Goal: Book appointment/travel/reservation

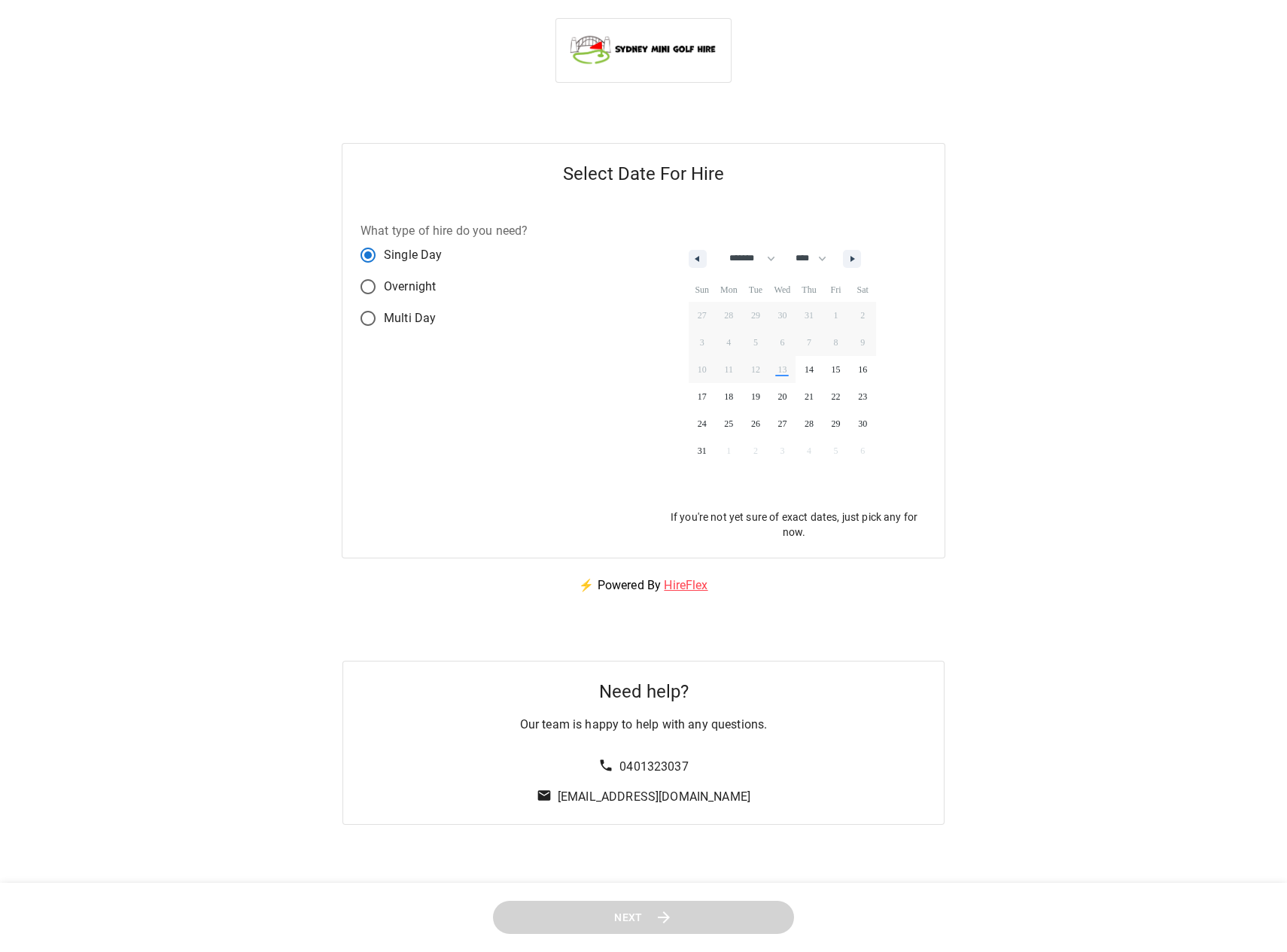
select select "*"
select select "****"
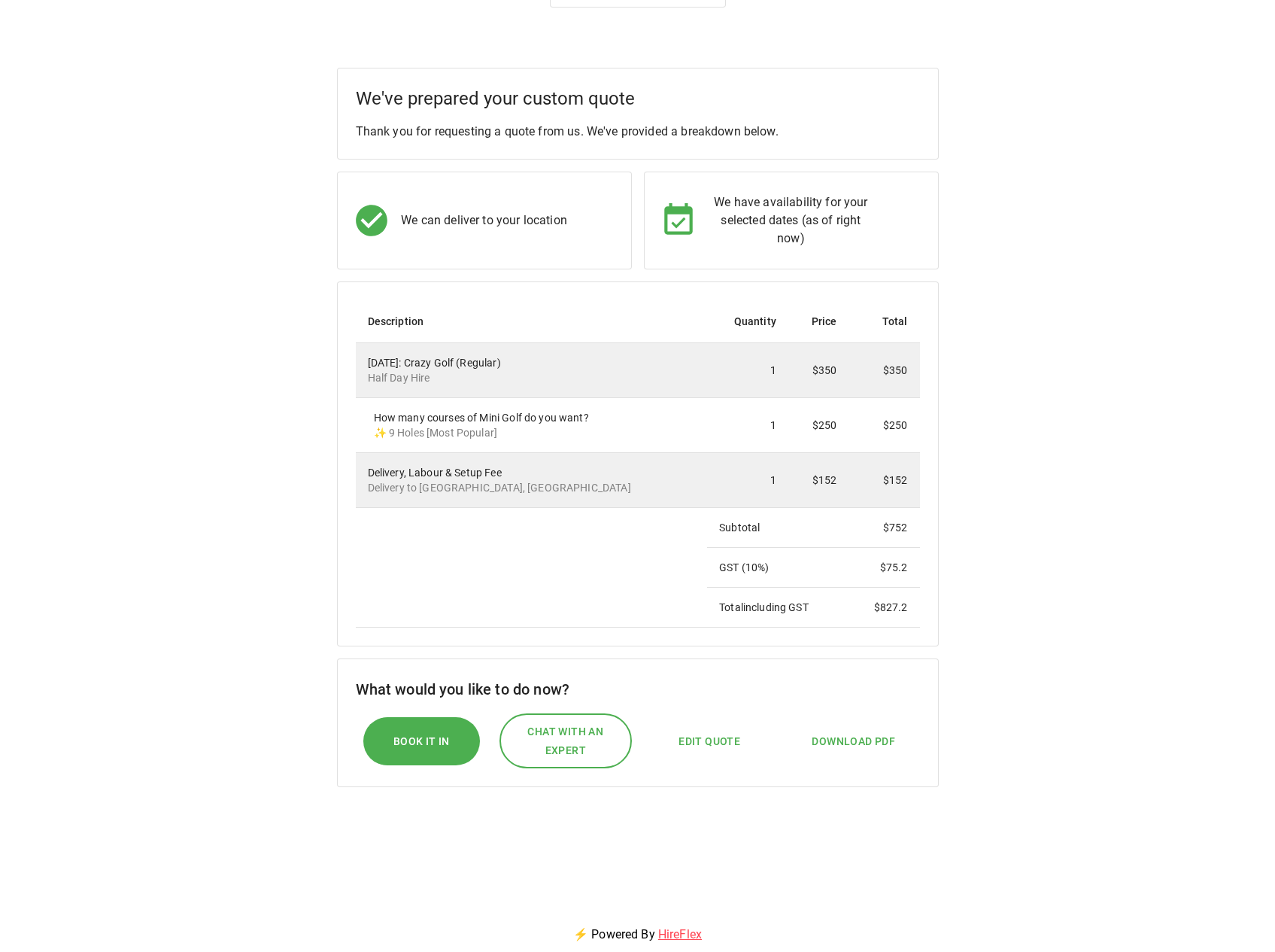
scroll to position [151, 0]
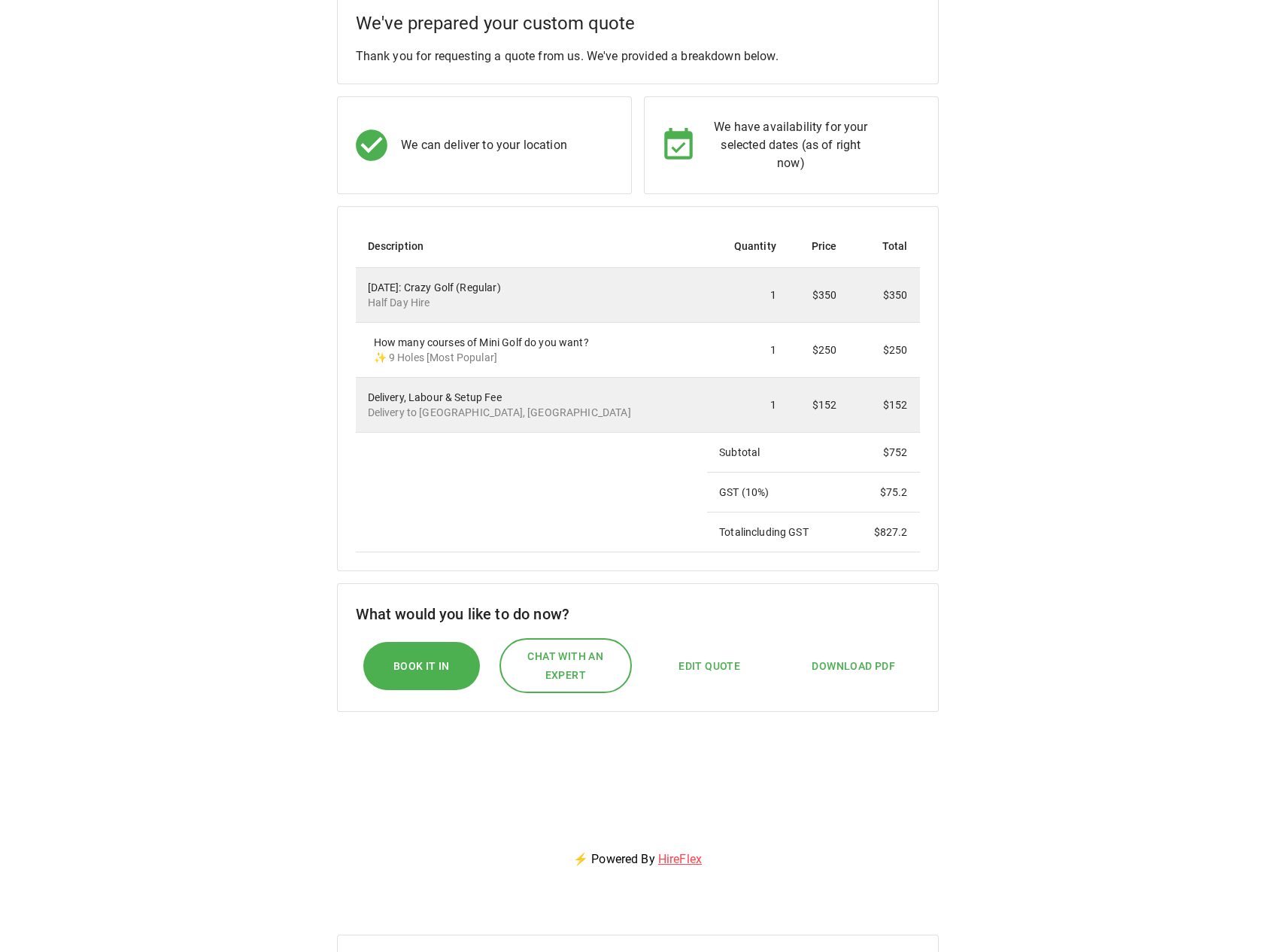
click at [721, 667] on span "Edit Quote" at bounding box center [710, 666] width 62 height 19
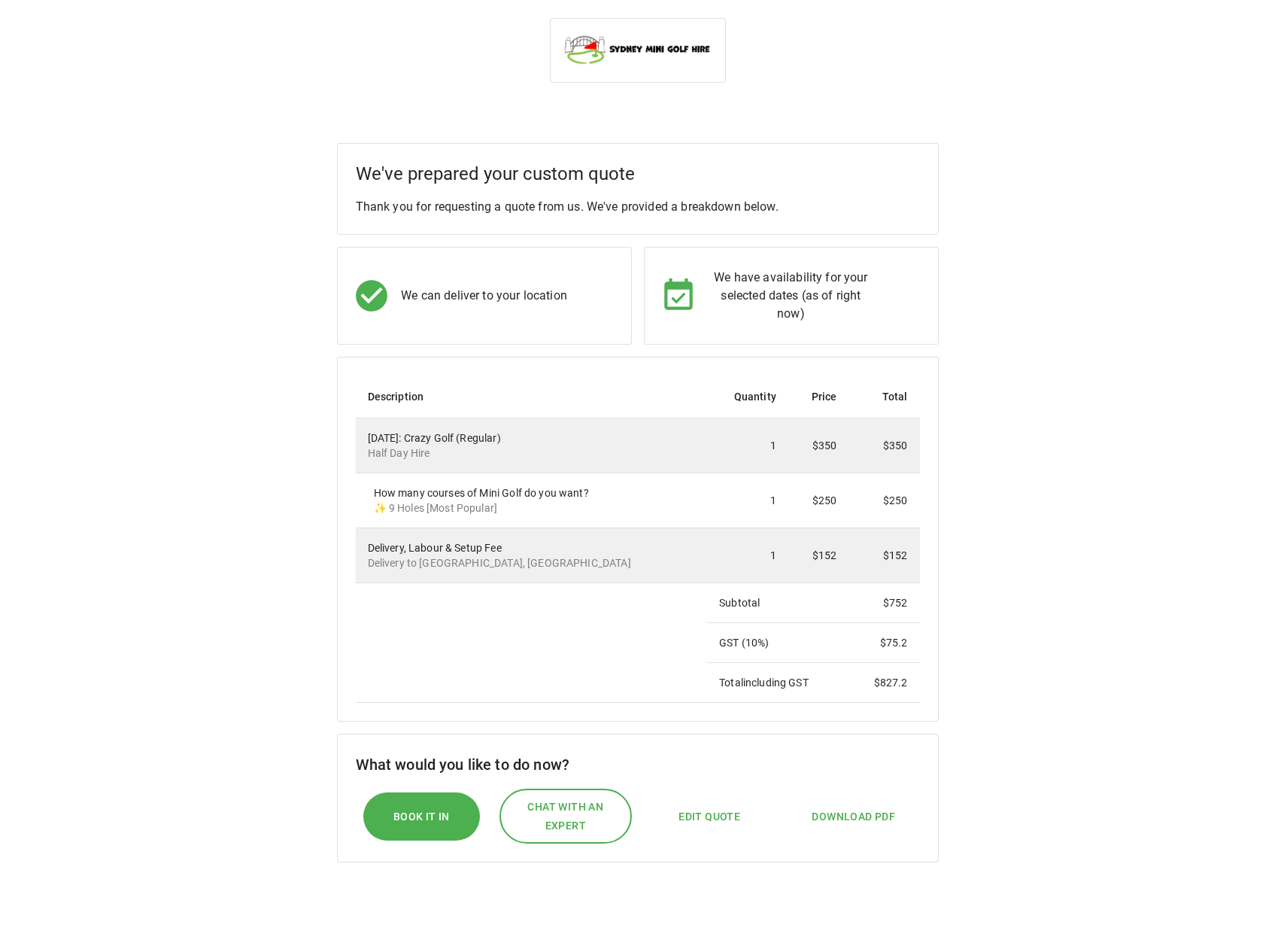
select select "*"
select select "****"
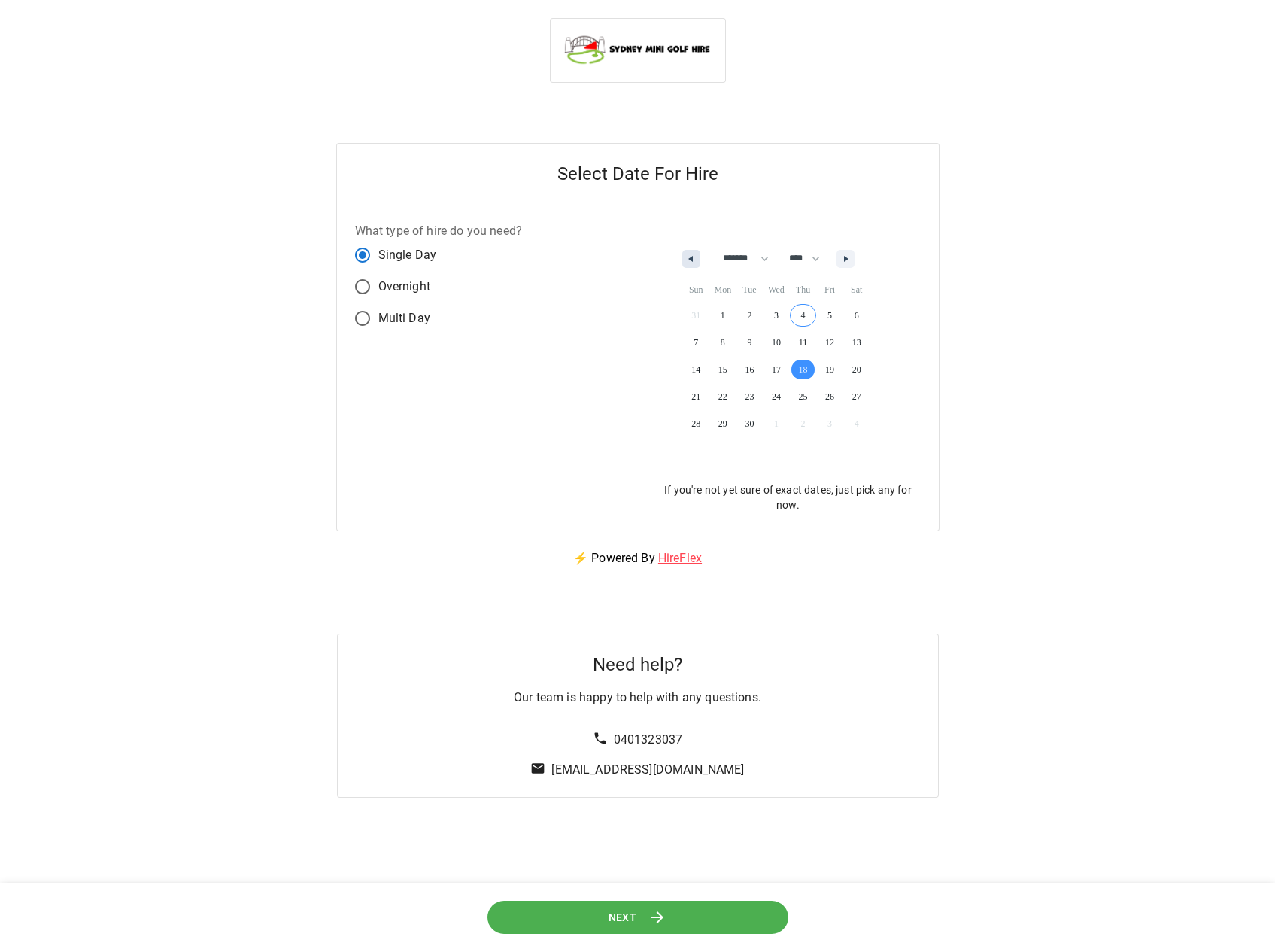
click at [688, 256] on icon "button" at bounding box center [689, 258] width 7 height 6
select select "*"
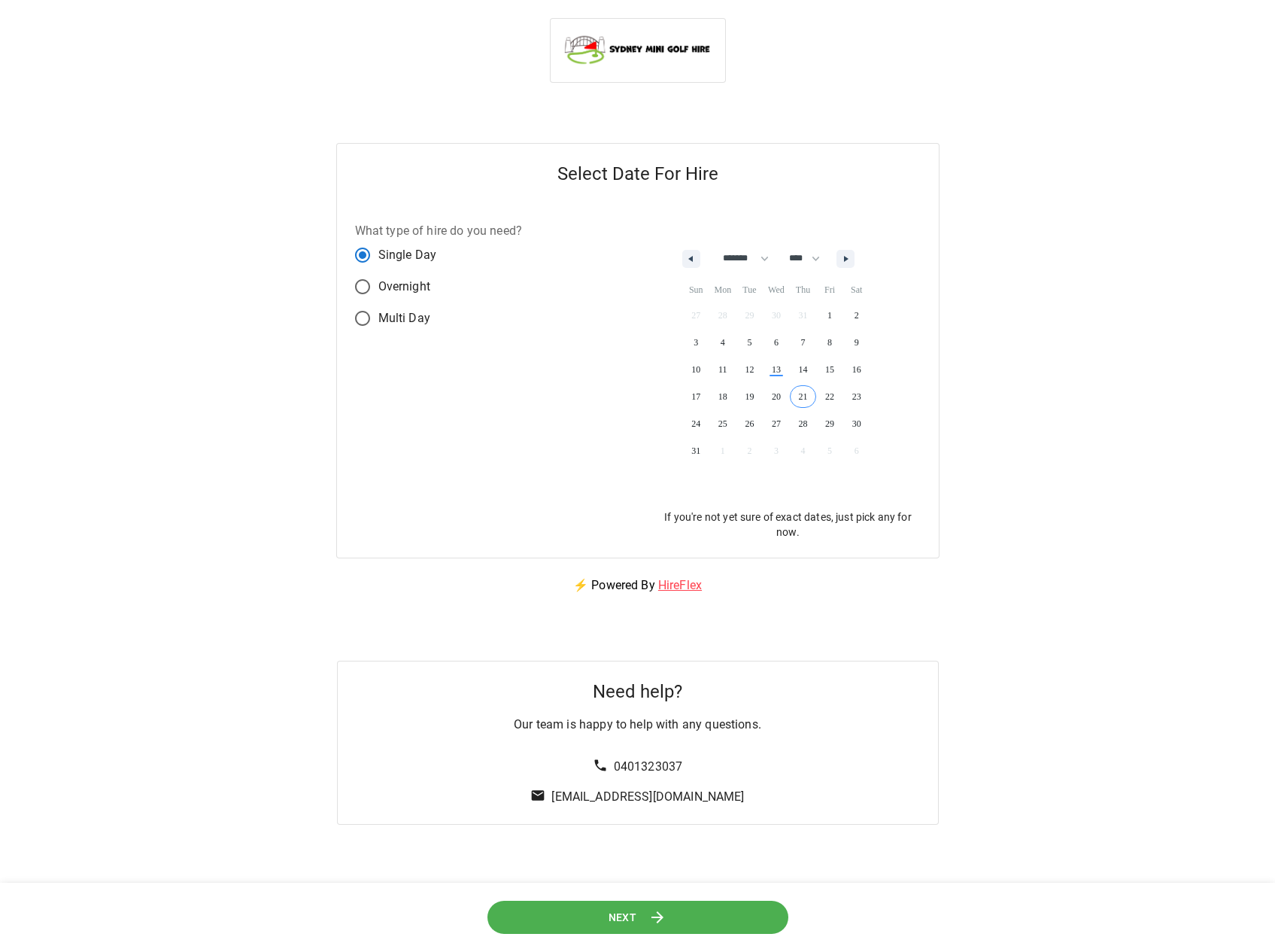
click at [813, 397] on span "21" at bounding box center [803, 396] width 27 height 20
click at [711, 923] on button "Next" at bounding box center [638, 916] width 301 height 34
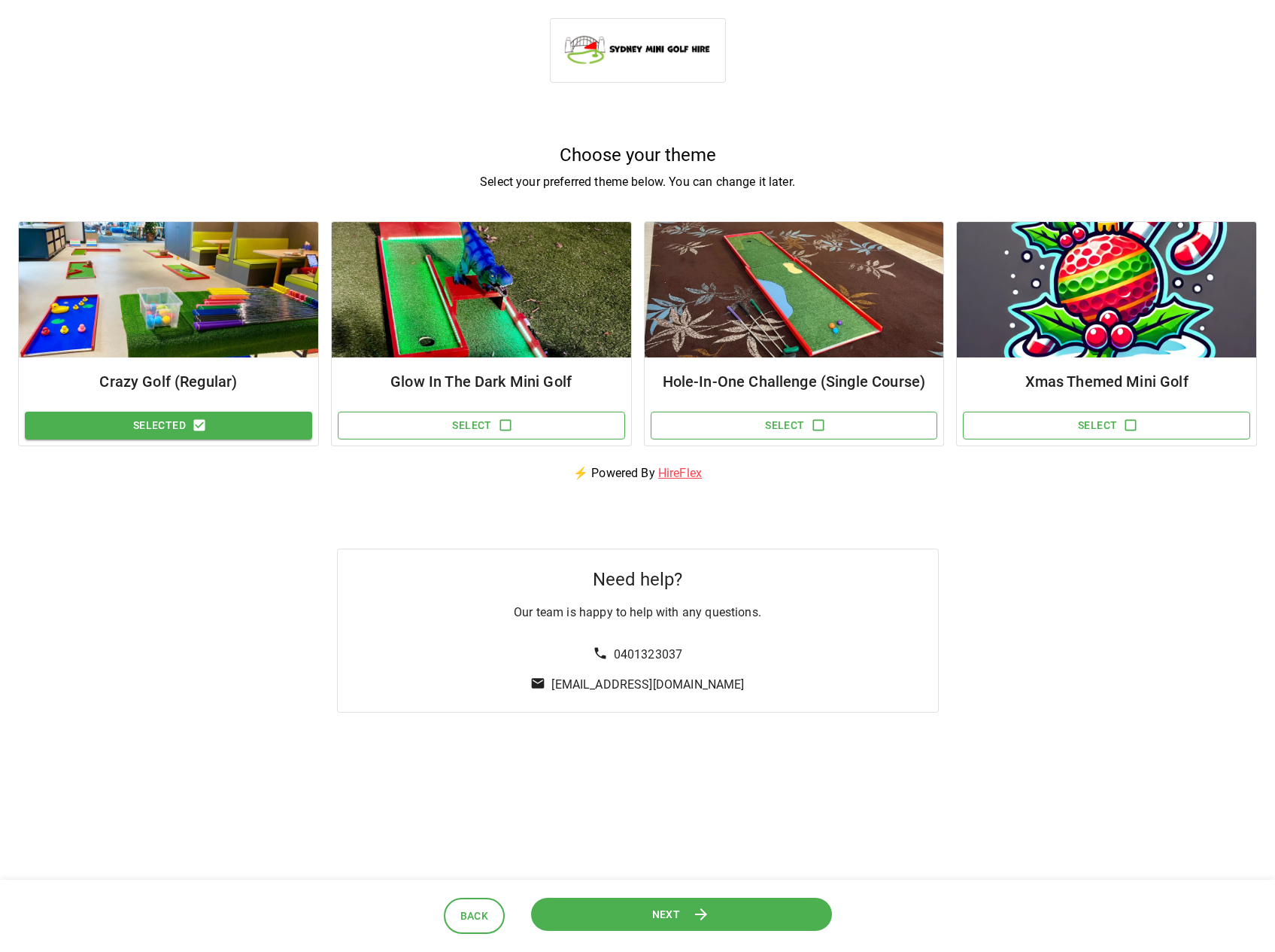
click at [616, 929] on button "Next" at bounding box center [681, 914] width 301 height 34
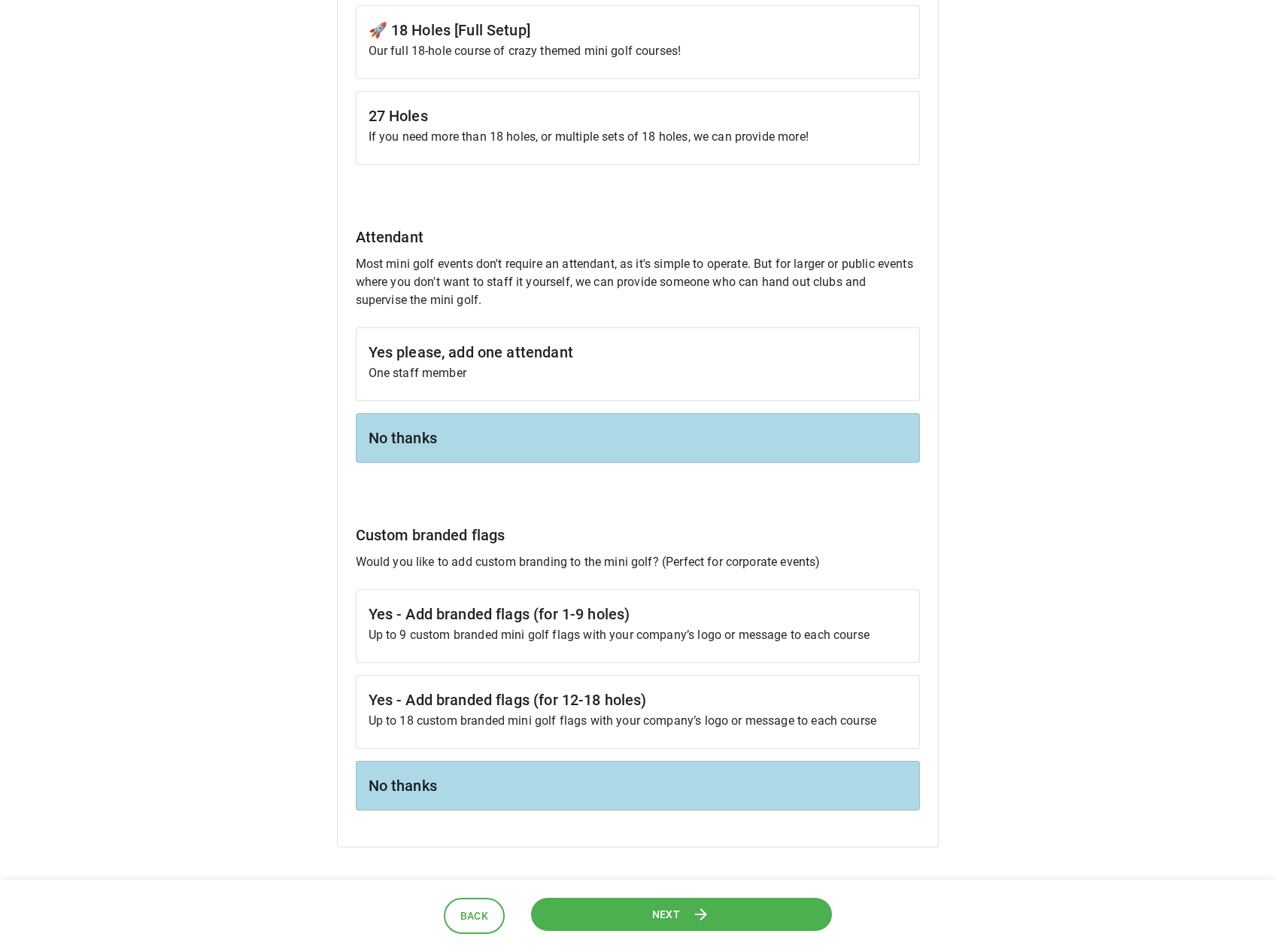
scroll to position [1129, 0]
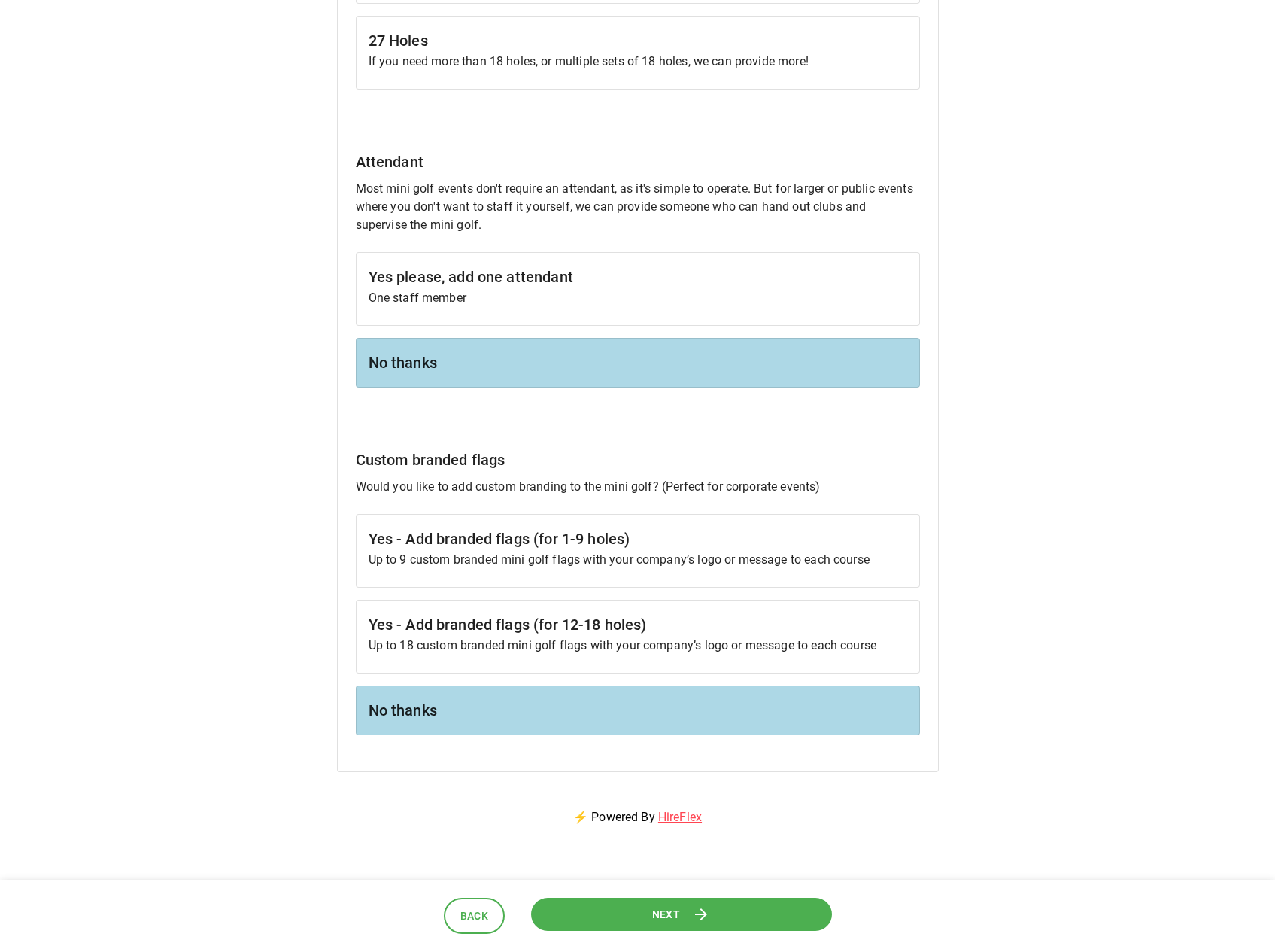
click at [692, 915] on button "Next" at bounding box center [681, 914] width 301 height 34
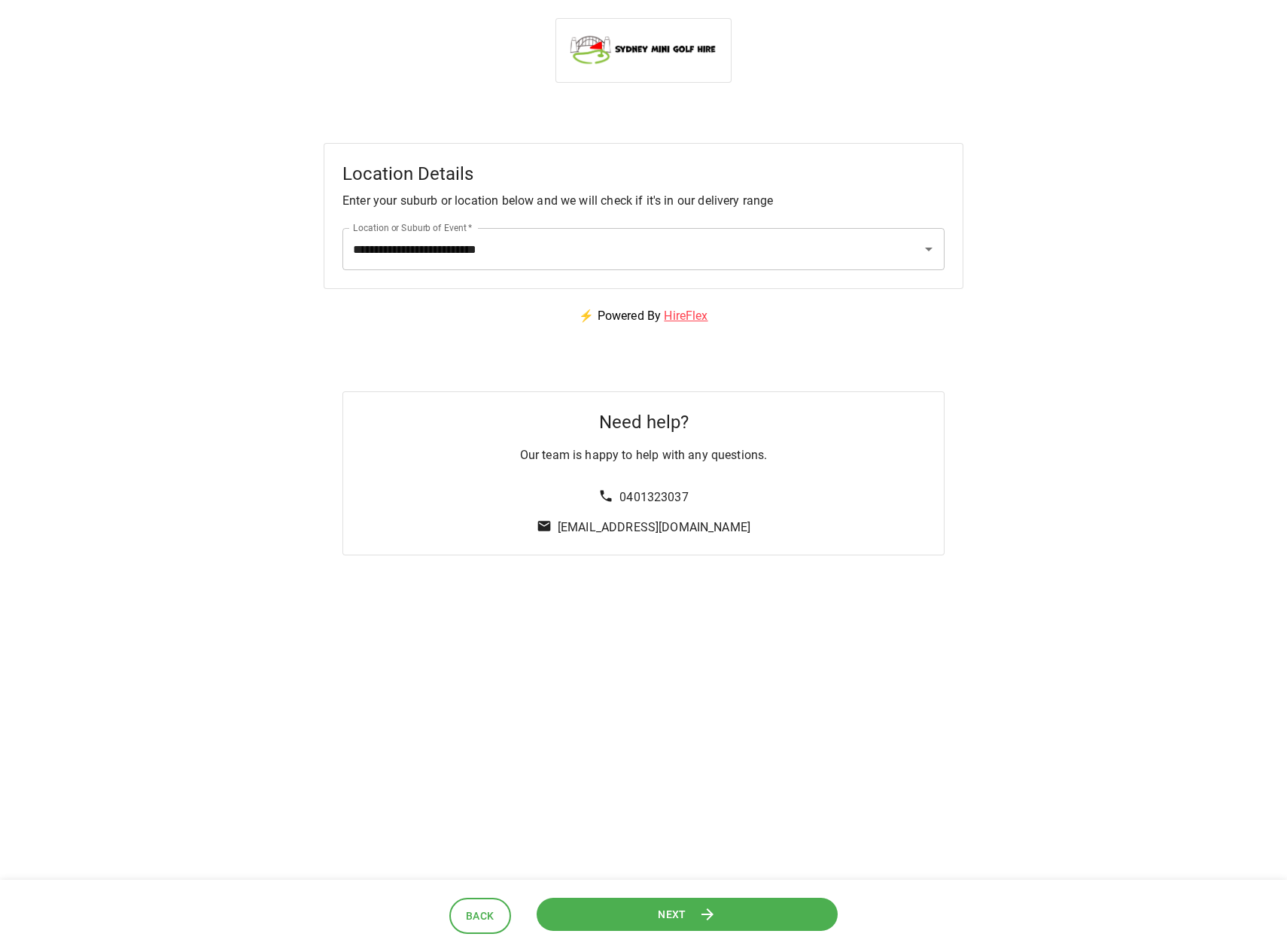
click at [682, 922] on span "Next" at bounding box center [672, 914] width 29 height 19
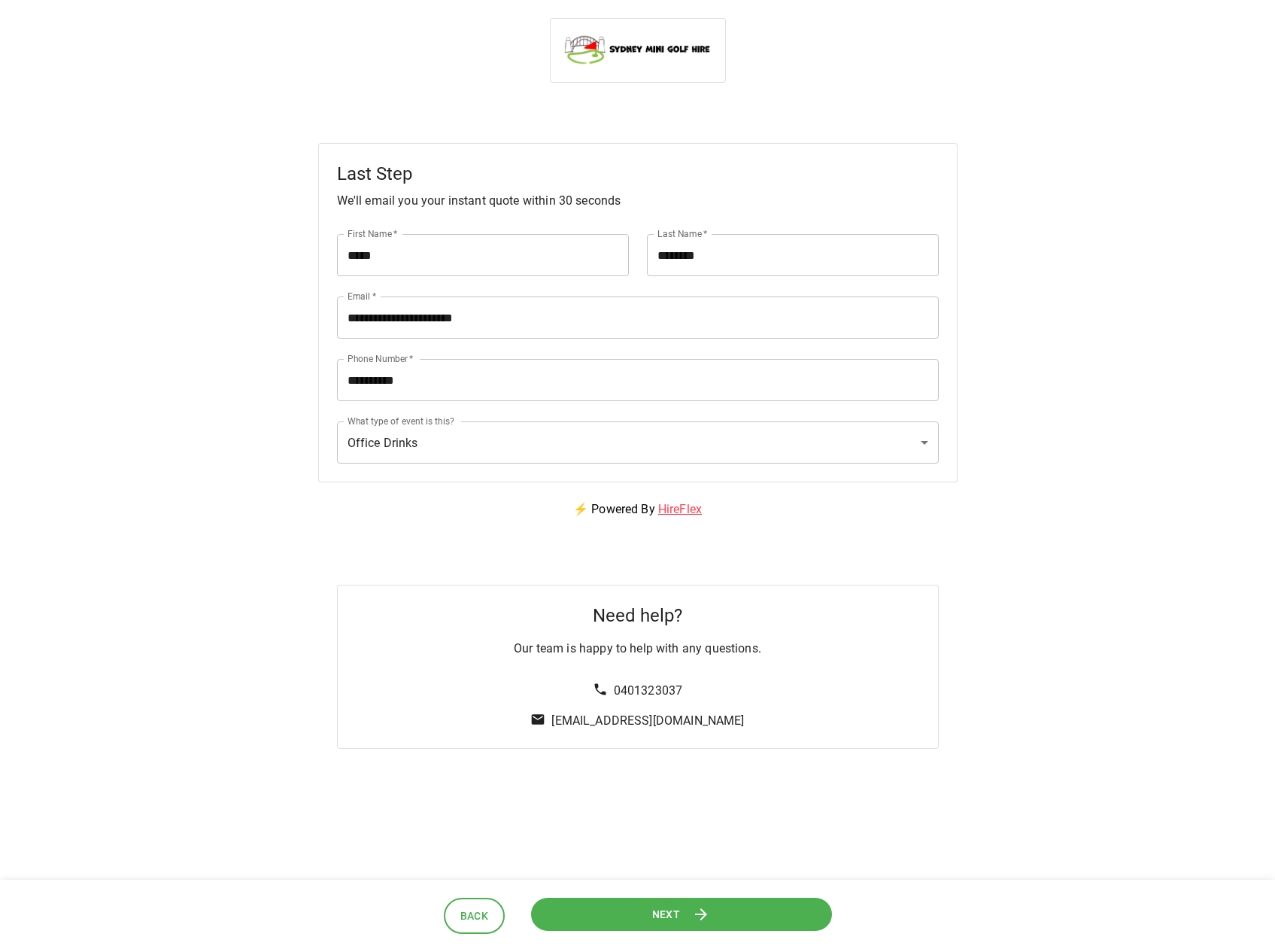
click at [682, 922] on button "Next" at bounding box center [681, 914] width 301 height 34
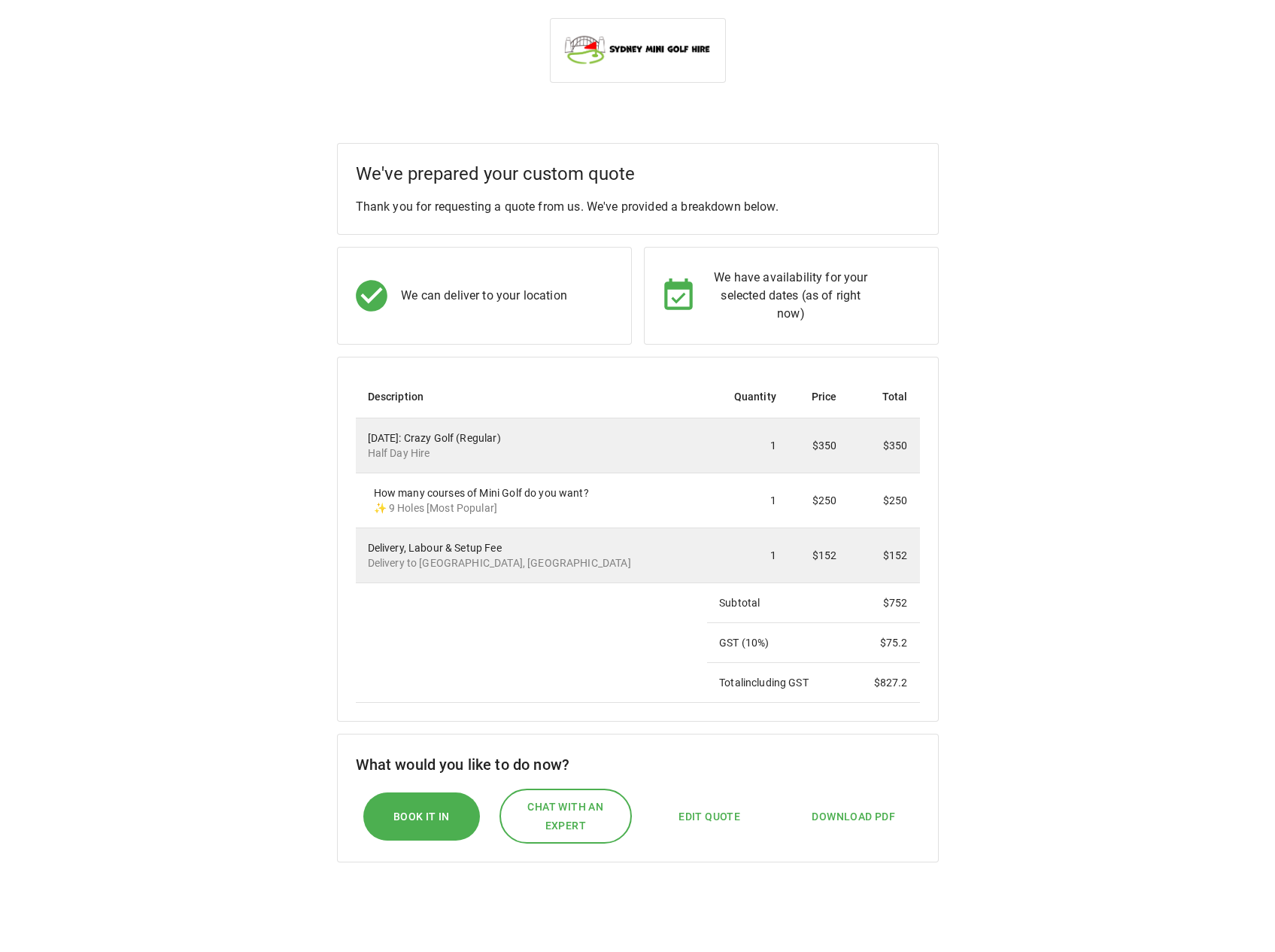
scroll to position [75, 0]
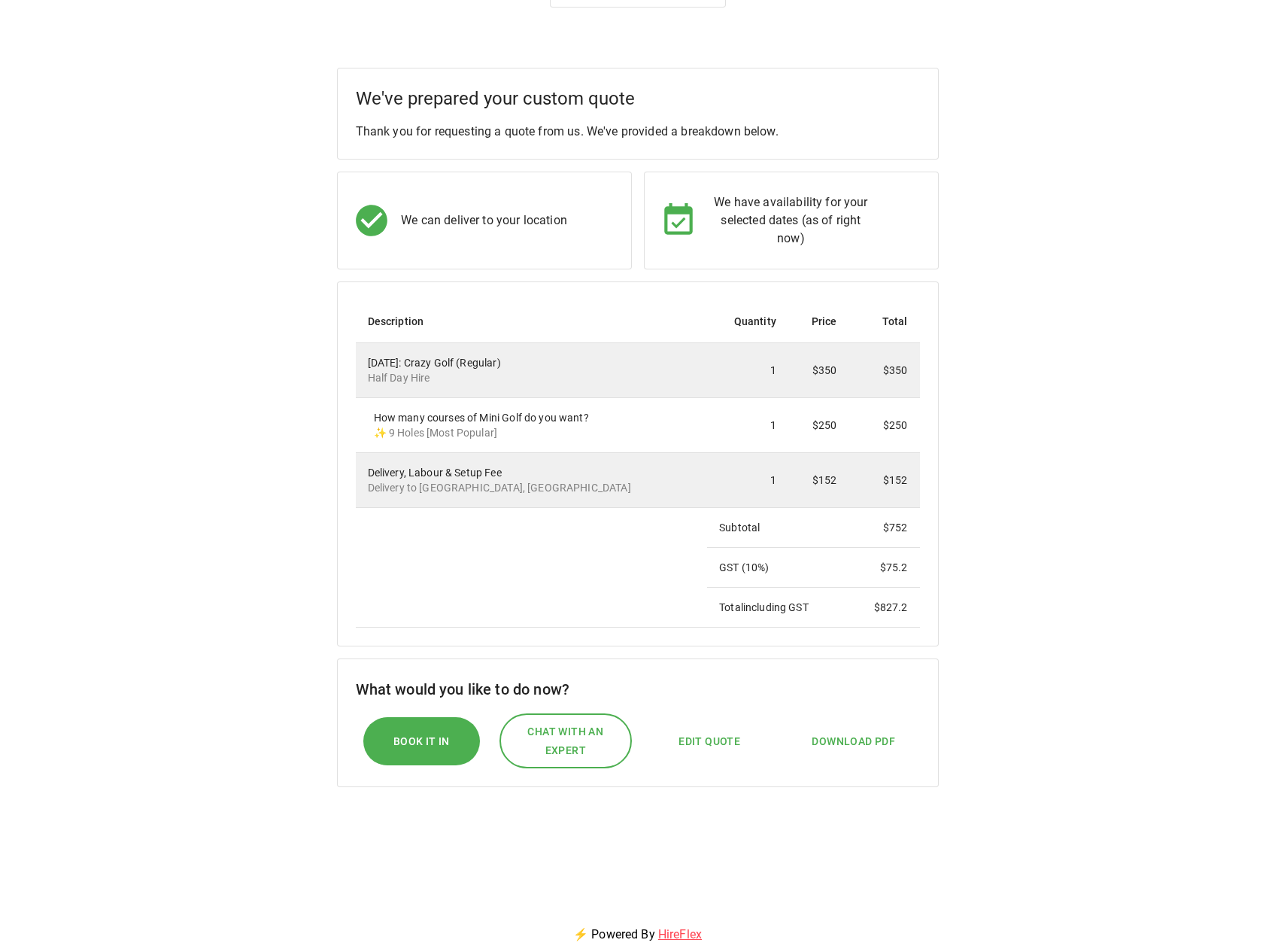
click at [712, 745] on span "Edit Quote" at bounding box center [710, 741] width 62 height 19
select select "*"
select select "****"
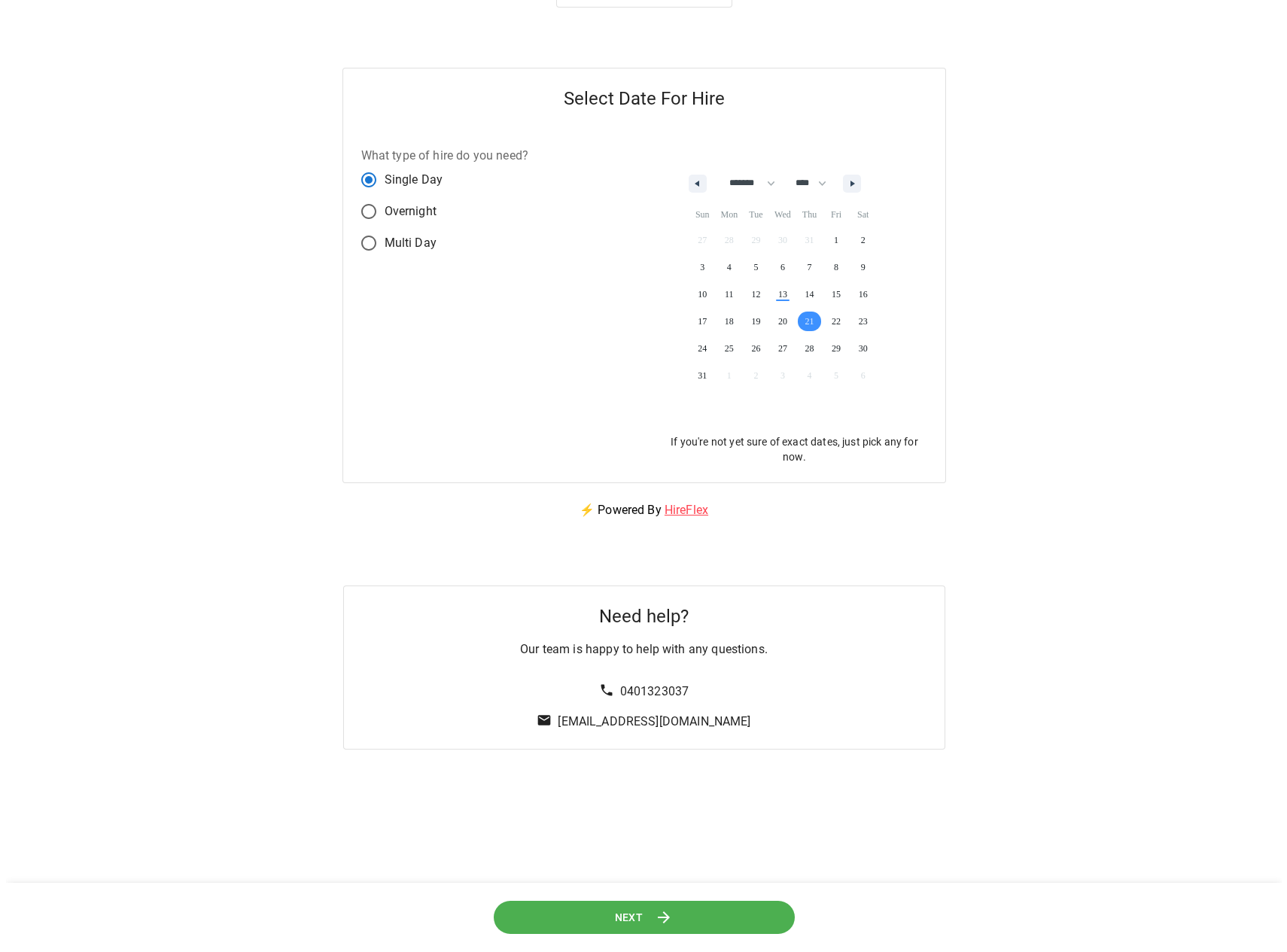
scroll to position [0, 0]
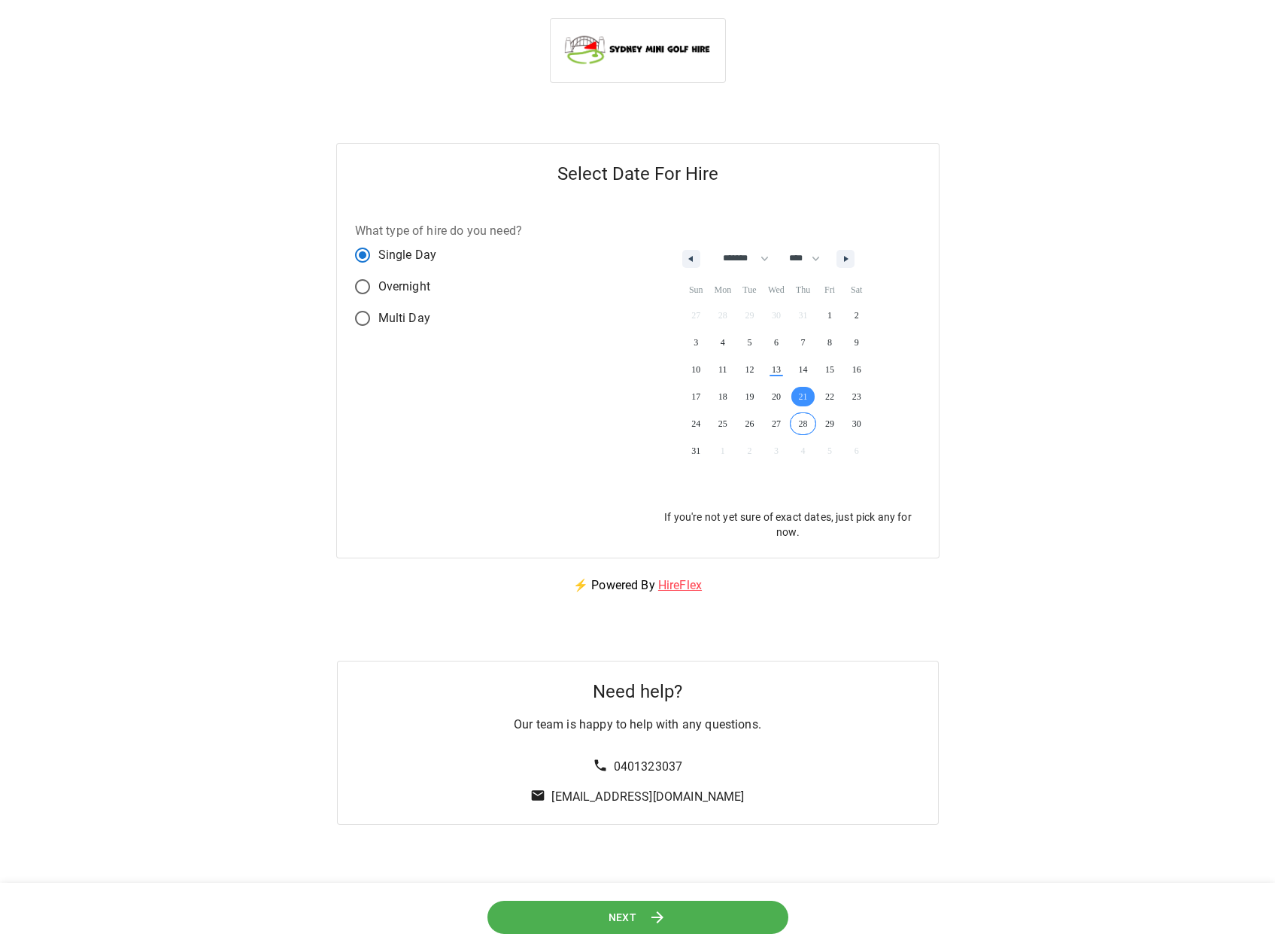
click at [815, 418] on span "28" at bounding box center [803, 423] width 27 height 20
click at [627, 929] on button "Next" at bounding box center [638, 916] width 301 height 34
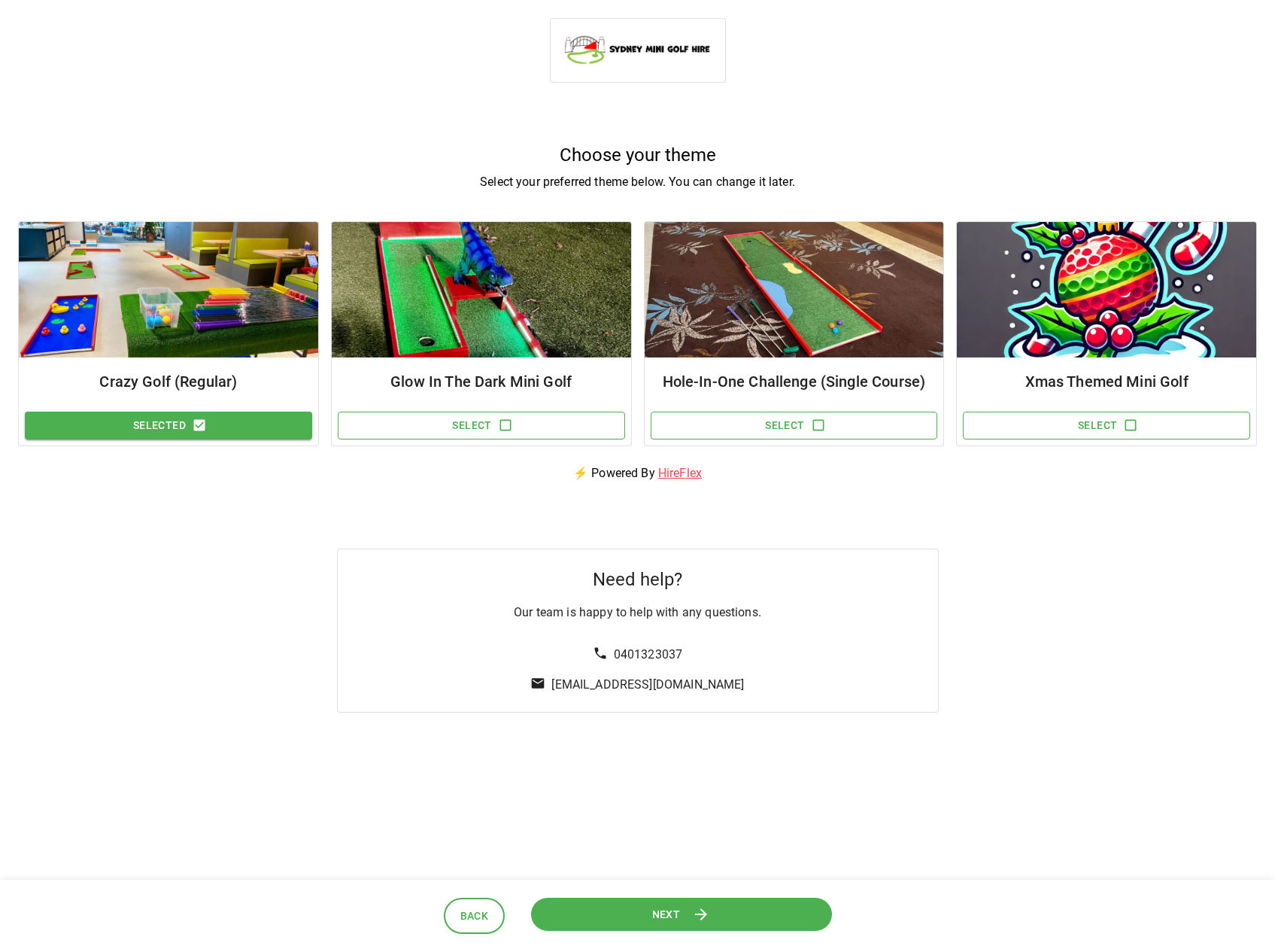
click at [636, 917] on button "Next" at bounding box center [681, 914] width 301 height 34
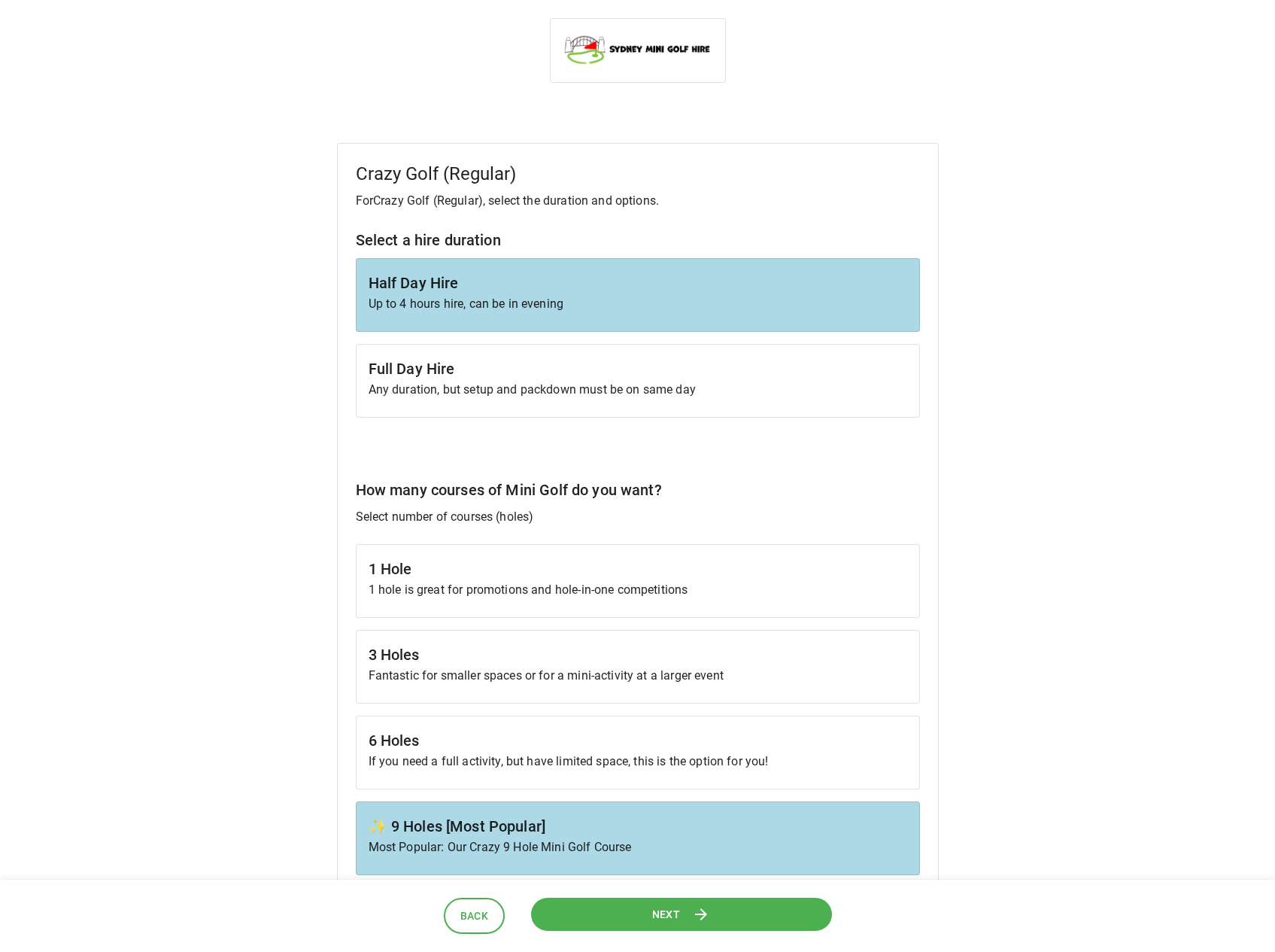
click at [639, 910] on button "Next" at bounding box center [681, 914] width 301 height 34
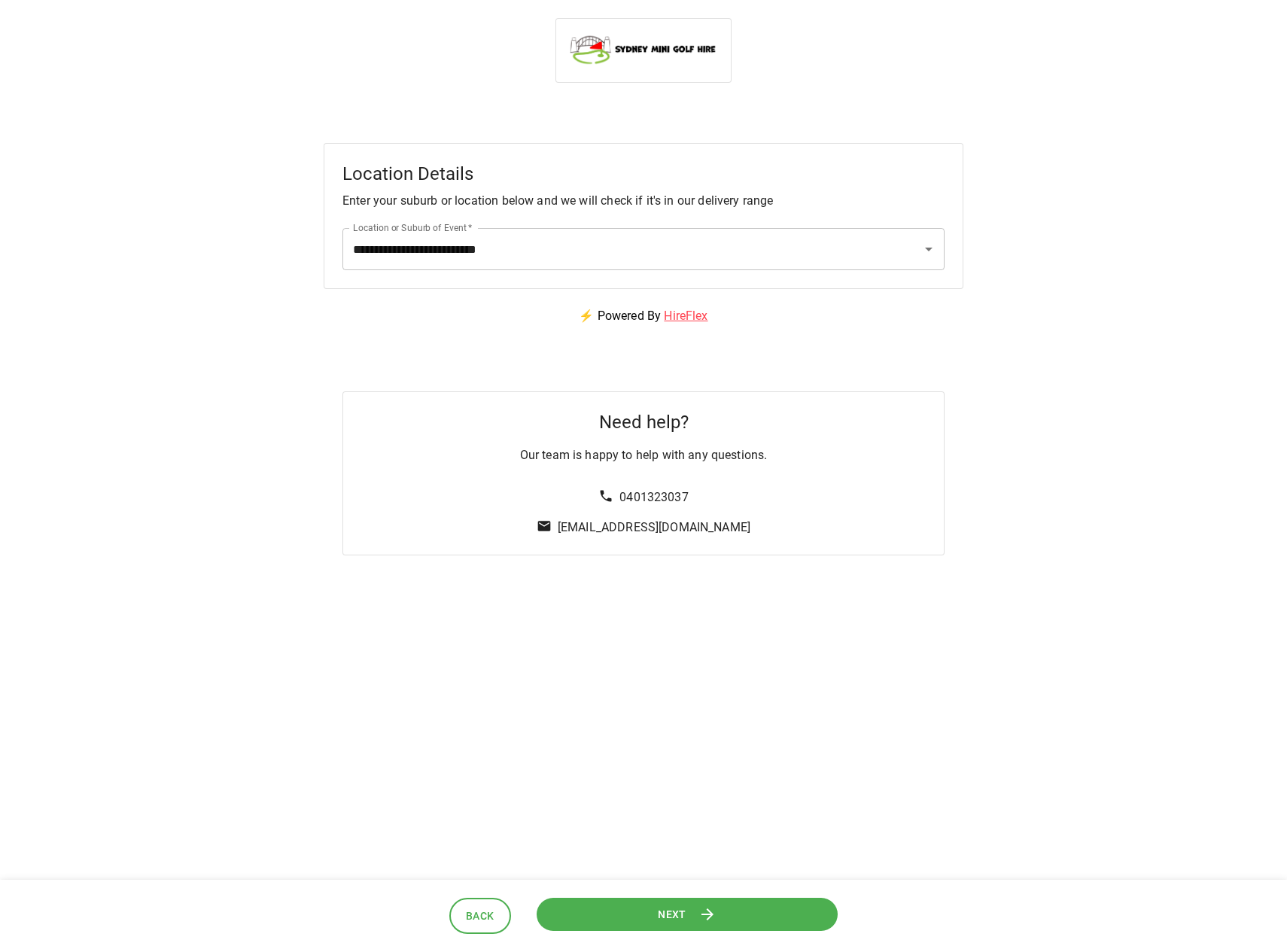
click at [639, 910] on button "Next" at bounding box center [687, 914] width 301 height 34
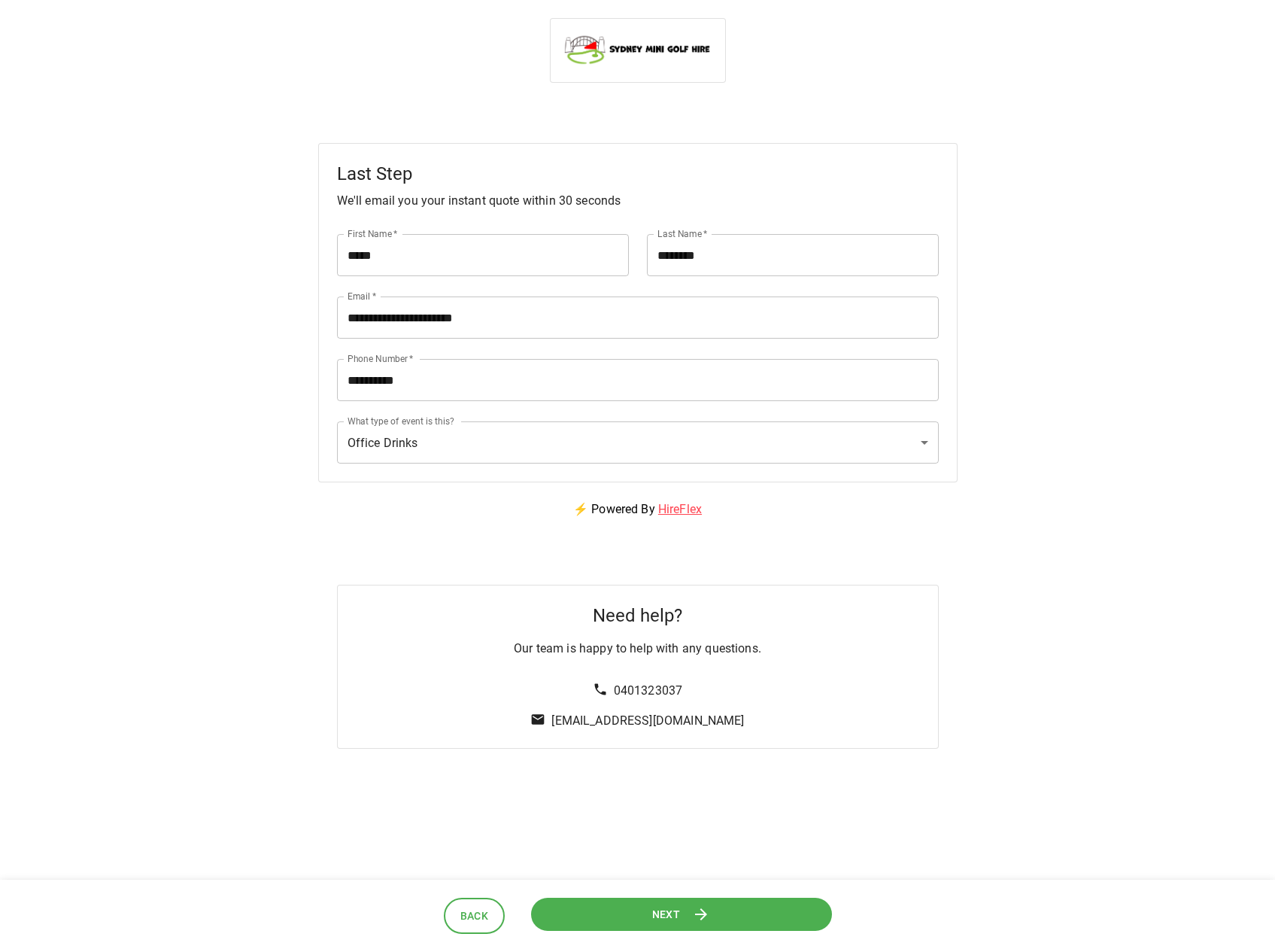
click at [639, 910] on button "Next" at bounding box center [681, 914] width 301 height 34
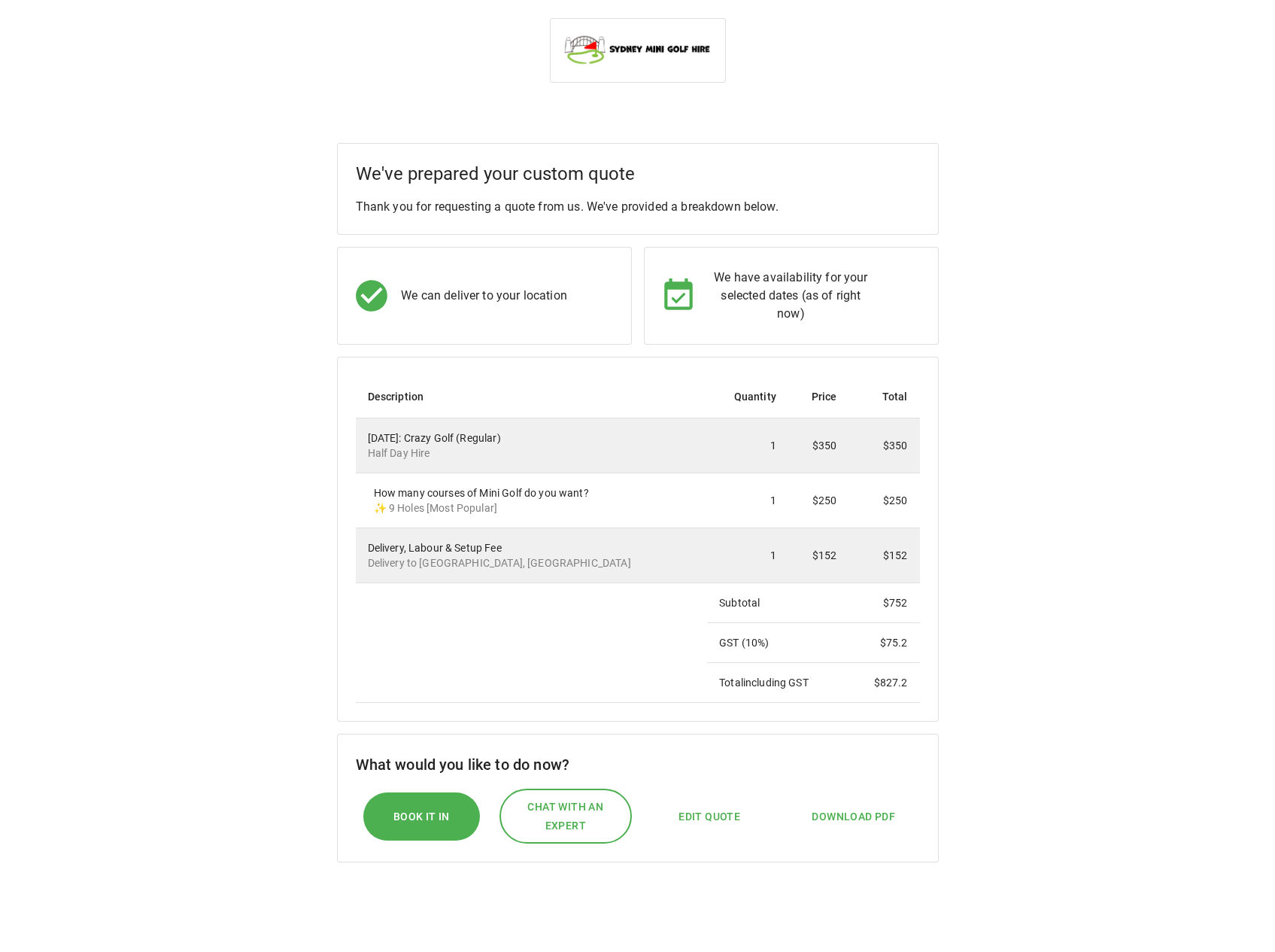
click at [593, 803] on span "Chat with an expert" at bounding box center [565, 815] width 99 height 37
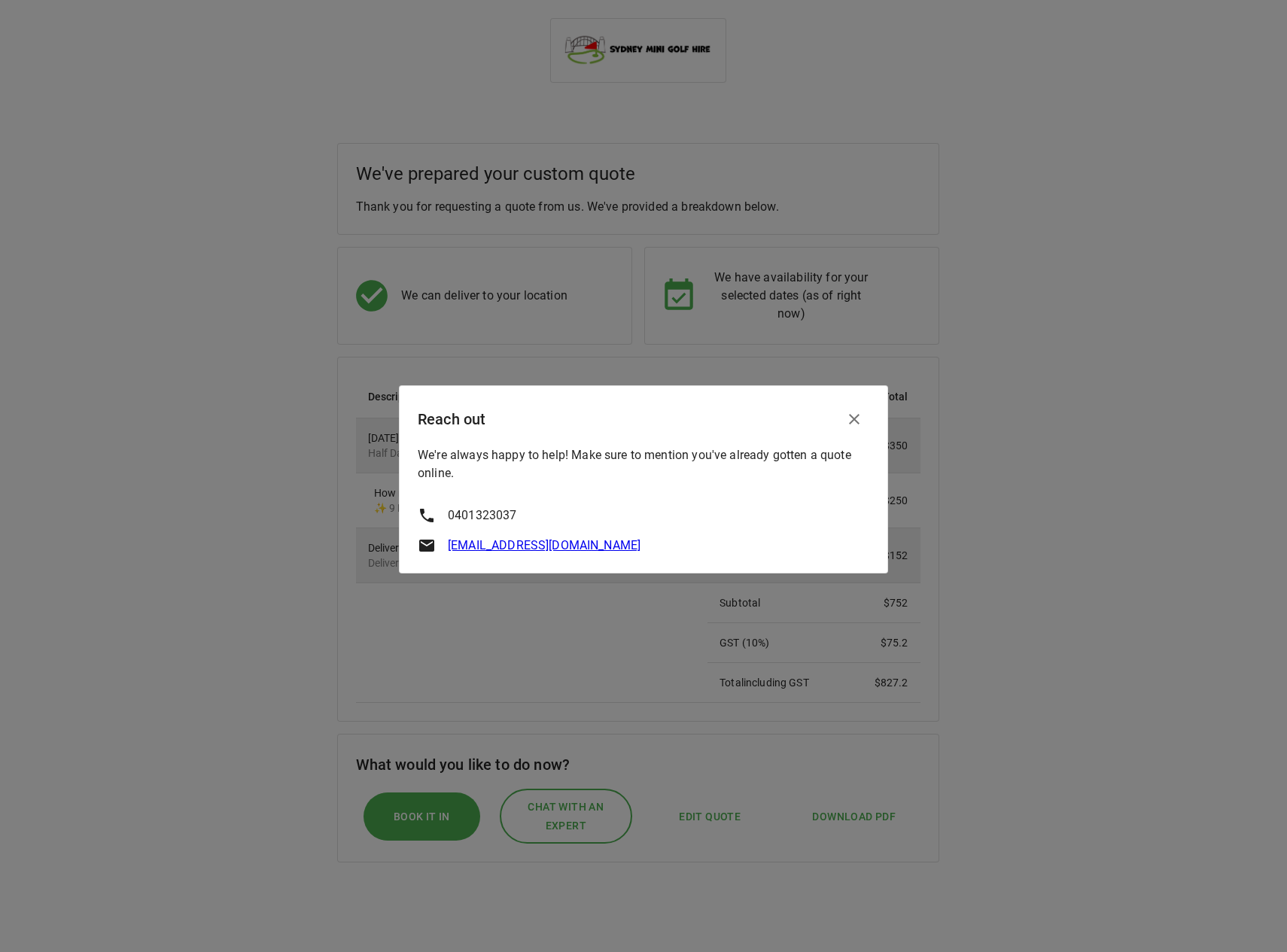
click at [569, 544] on link "[EMAIL_ADDRESS][DOMAIN_NAME]" at bounding box center [544, 545] width 193 height 14
click at [592, 538] on link "[EMAIL_ADDRESS][DOMAIN_NAME]" at bounding box center [544, 545] width 193 height 14
